Goal: Find specific page/section

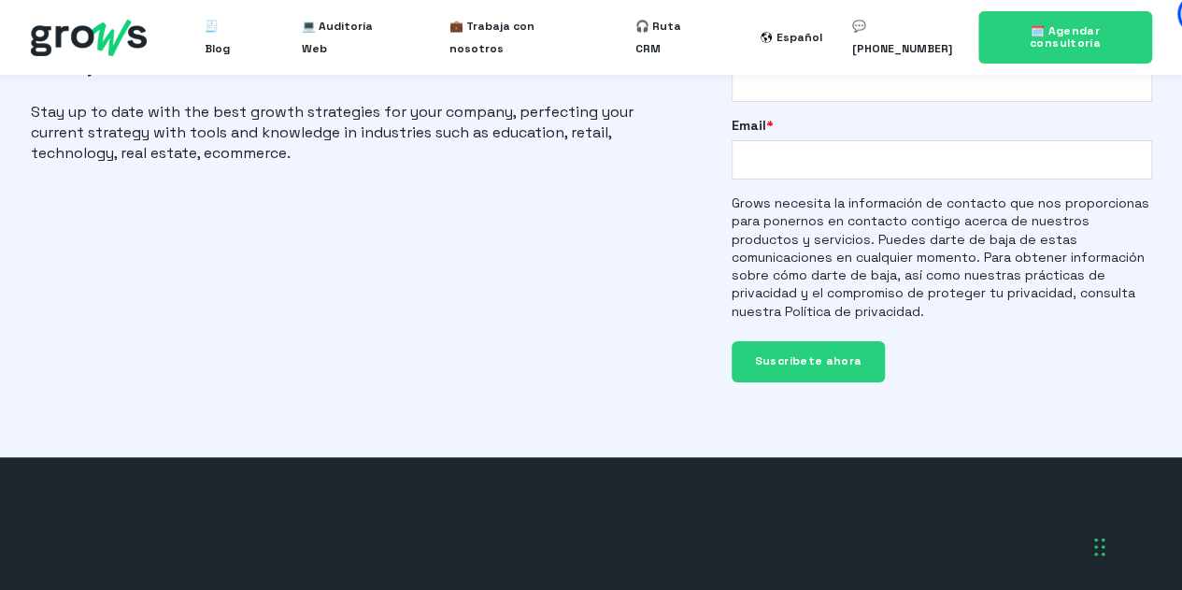
scroll to position [4487, 0]
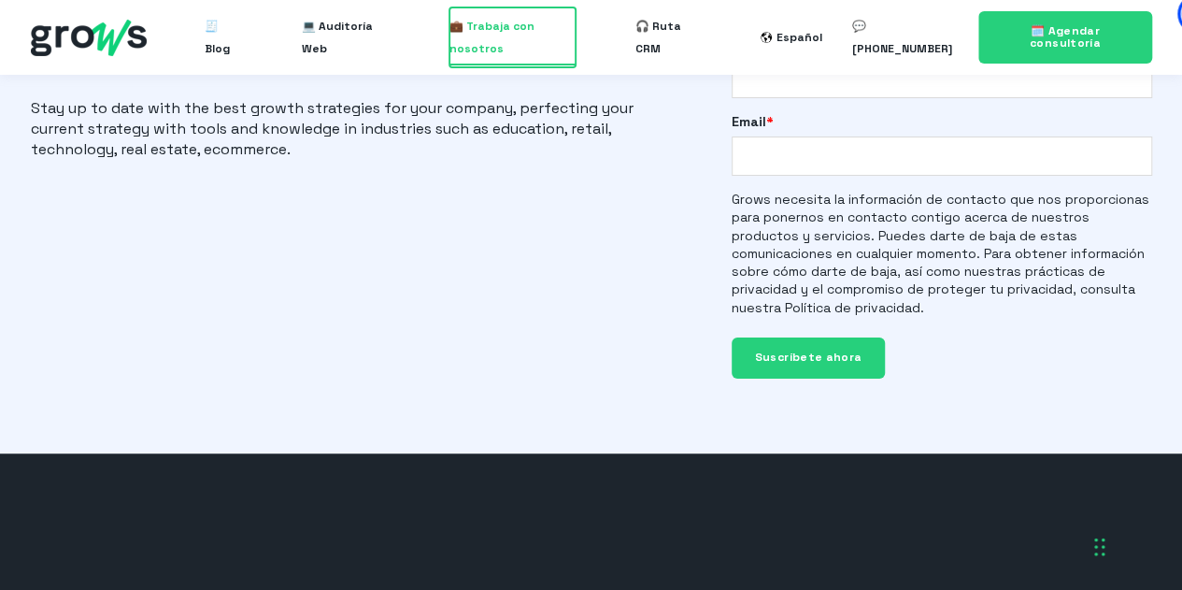
click at [507, 33] on span "💼 Trabaja con nosotros" at bounding box center [513, 37] width 126 height 60
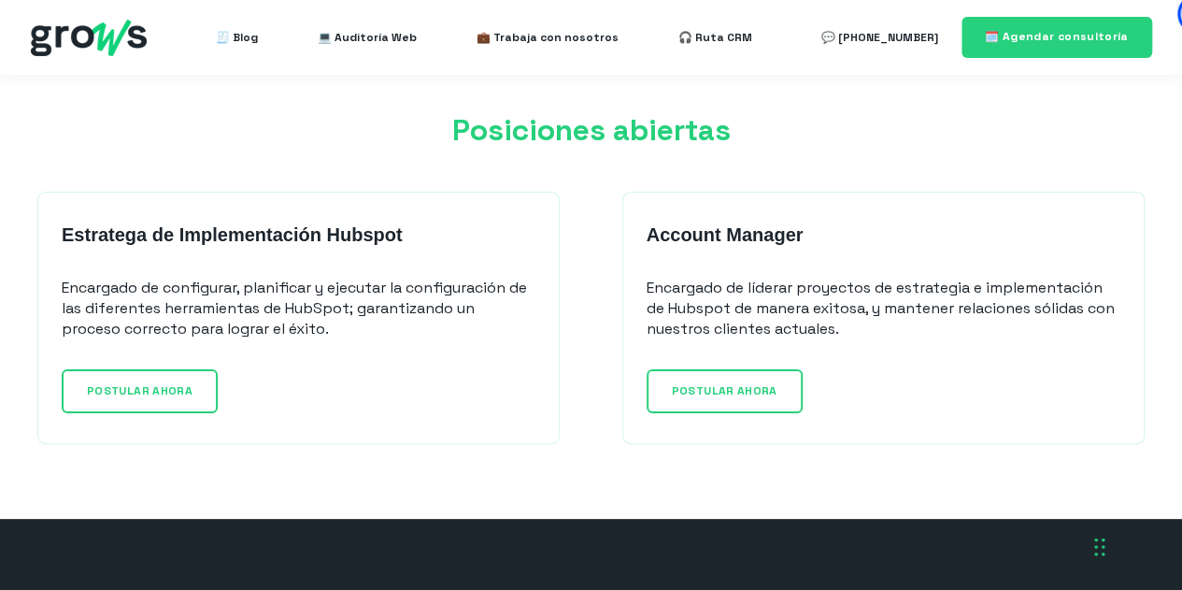
scroll to position [1496, 0]
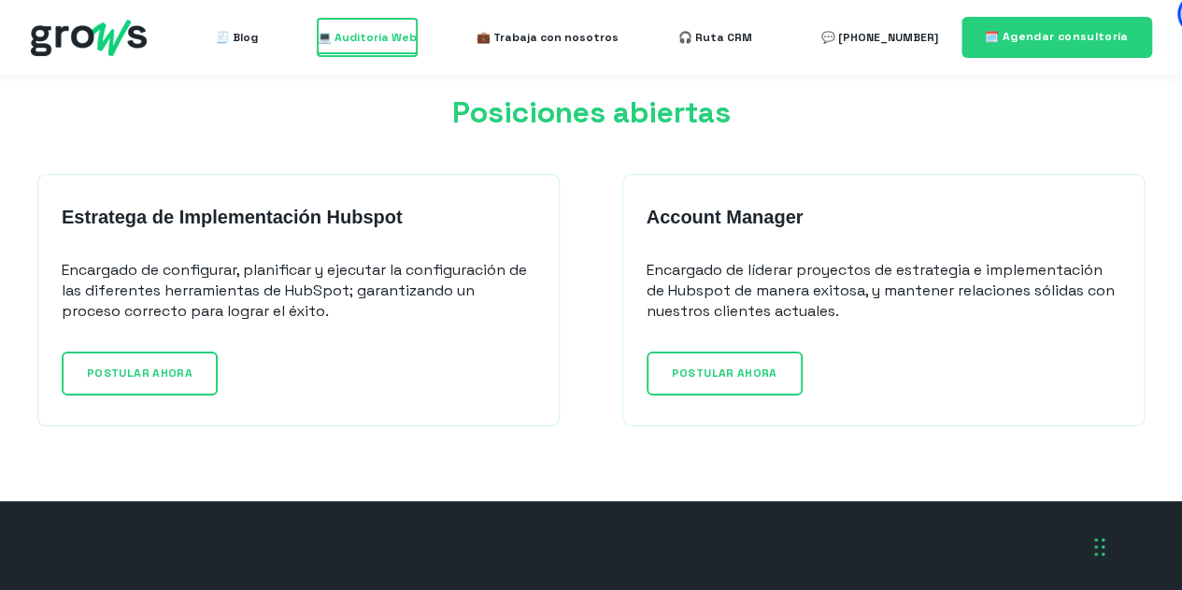
click at [371, 40] on span "💻 Auditoría Web" at bounding box center [367, 37] width 99 height 37
